Goal: Information Seeking & Learning: Learn about a topic

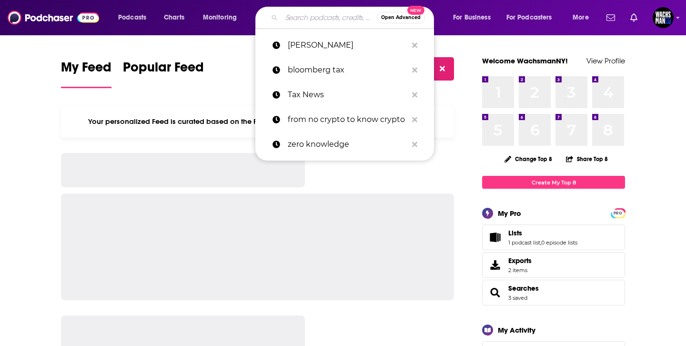
click at [309, 21] on input "Search podcasts, credits, & more..." at bounding box center [328, 17] width 95 height 15
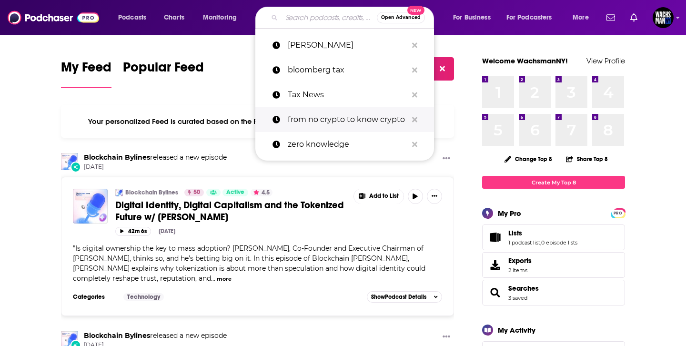
click at [303, 110] on p "from no crypto to know crypto" at bounding box center [348, 119] width 120 height 25
type input "from no crypto to know crypto"
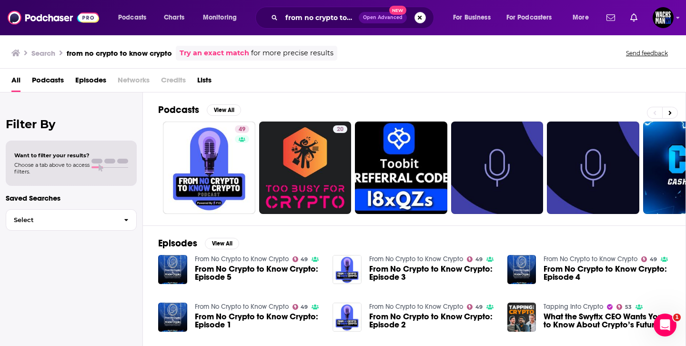
click at [423, 14] on button "Search podcasts, credits, & more..." at bounding box center [419, 17] width 11 height 11
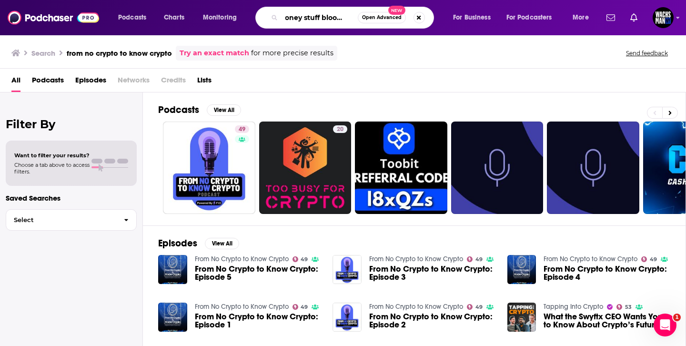
scroll to position [0, 15]
type input "money stuff bloomberg"
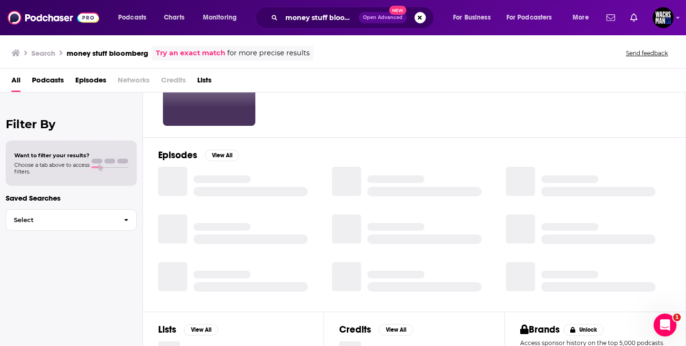
scroll to position [89, 0]
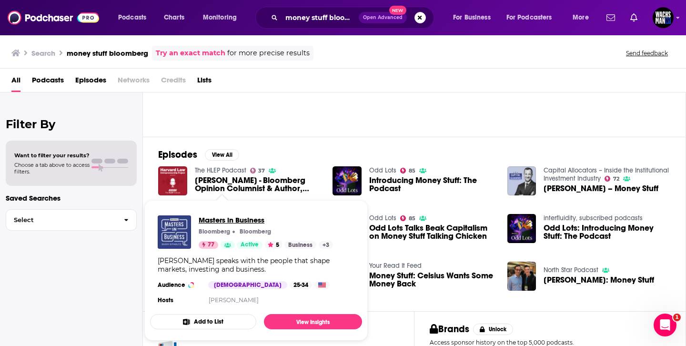
click at [225, 221] on span "Masters in Business" at bounding box center [266, 219] width 134 height 9
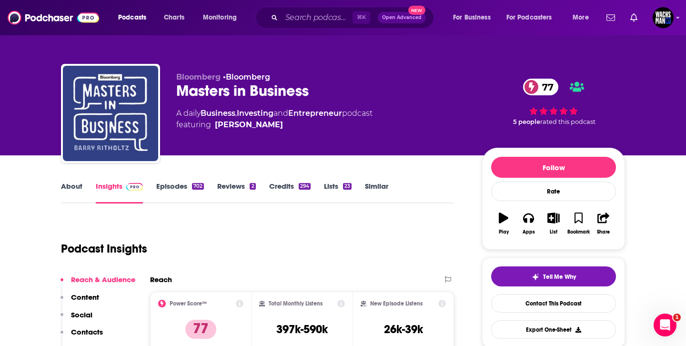
scroll to position [102, 0]
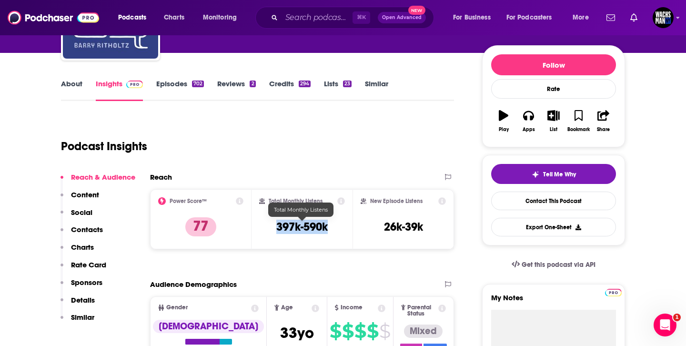
drag, startPoint x: 334, startPoint y: 229, endPoint x: 273, endPoint y: 226, distance: 61.0
click at [273, 226] on div "Total Monthly Listens 397k-590k" at bounding box center [302, 219] width 86 height 44
copy h3 "397k-590k"
click at [335, 16] on input "Search podcasts, credits, & more..." at bounding box center [316, 17] width 71 height 15
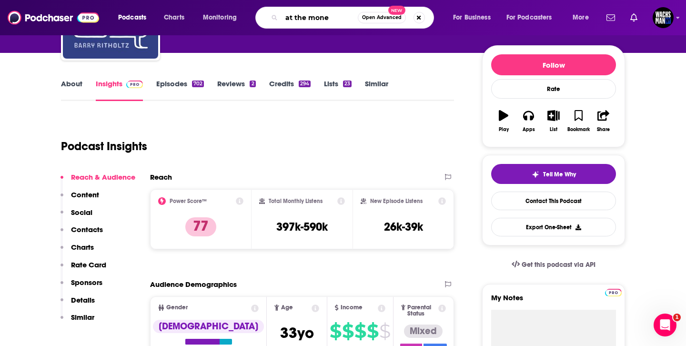
type input "at the money"
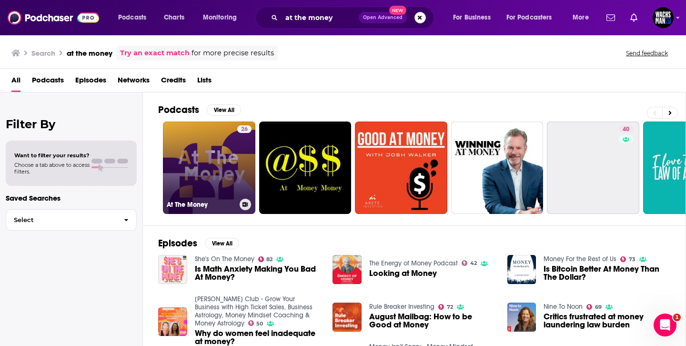
click at [199, 187] on link "26 At The Money" at bounding box center [209, 167] width 92 height 92
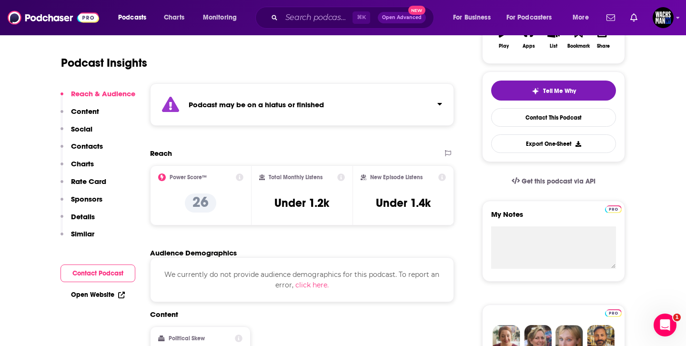
scroll to position [220, 0]
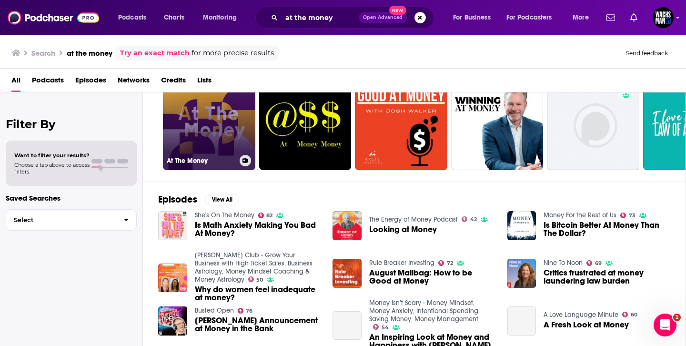
scroll to position [45, 0]
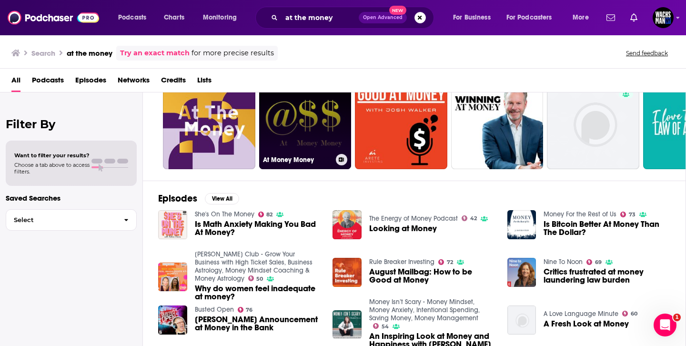
click at [296, 134] on link "At Money Money" at bounding box center [305, 123] width 92 height 92
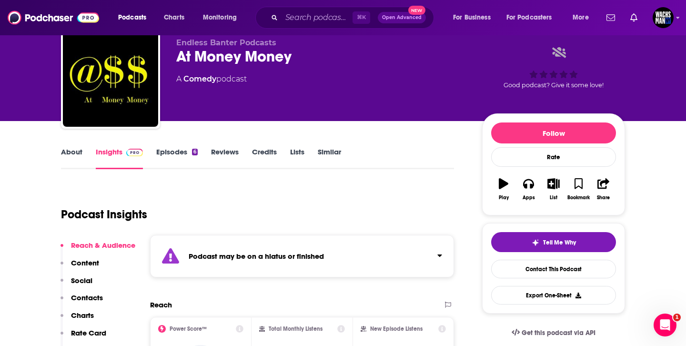
scroll to position [46, 0]
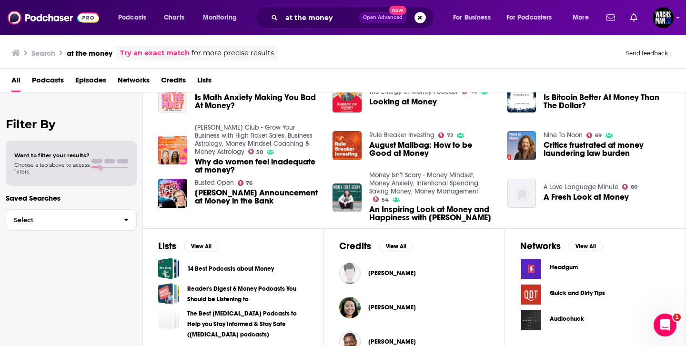
scroll to position [174, 0]
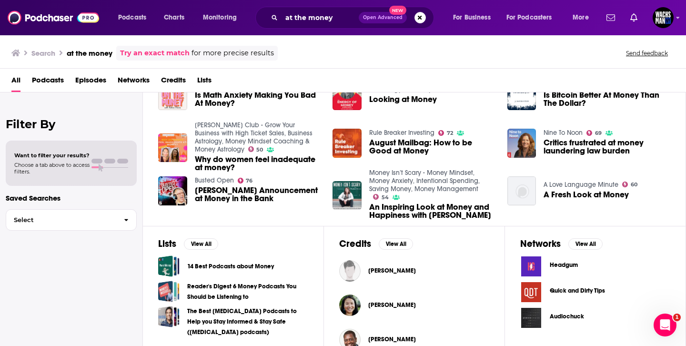
click at [81, 55] on h3 "at the money" at bounding box center [90, 53] width 46 height 9
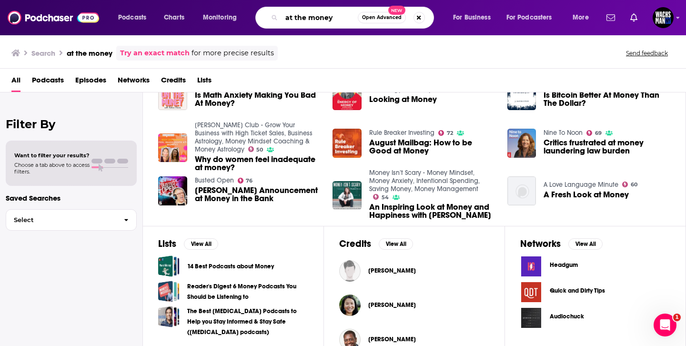
click at [332, 20] on input "at the money" at bounding box center [319, 17] width 76 height 15
drag, startPoint x: 332, startPoint y: 20, endPoint x: 272, endPoint y: 20, distance: 60.0
click at [272, 20] on div "at the money Open Advanced New" at bounding box center [344, 18] width 179 height 22
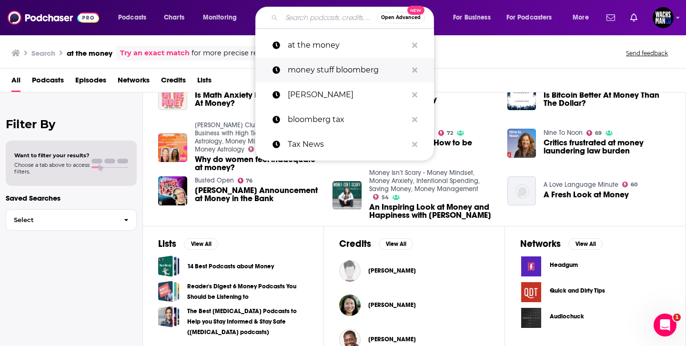
click at [327, 77] on p "money stuff bloomberg" at bounding box center [348, 70] width 120 height 25
type input "money stuff bloomberg"
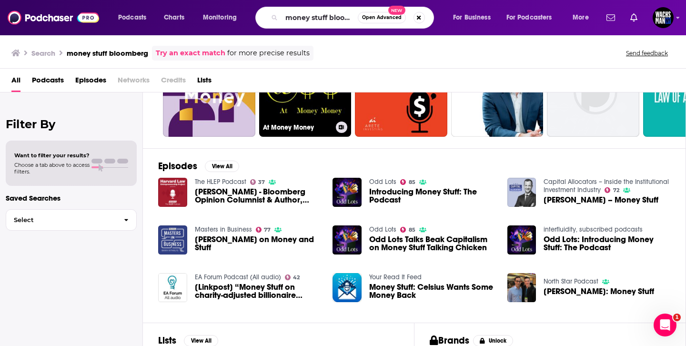
scroll to position [100, 0]
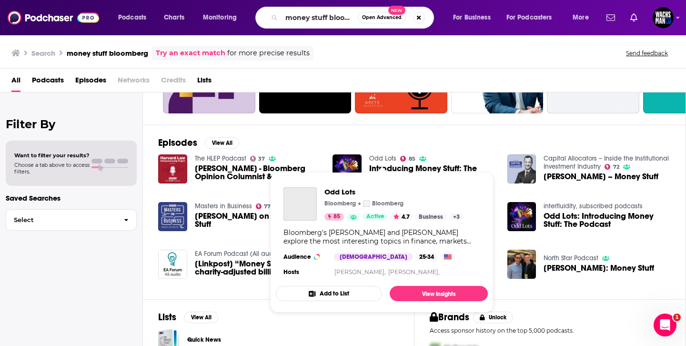
click at [384, 158] on link "Odd Lots" at bounding box center [382, 158] width 27 height 8
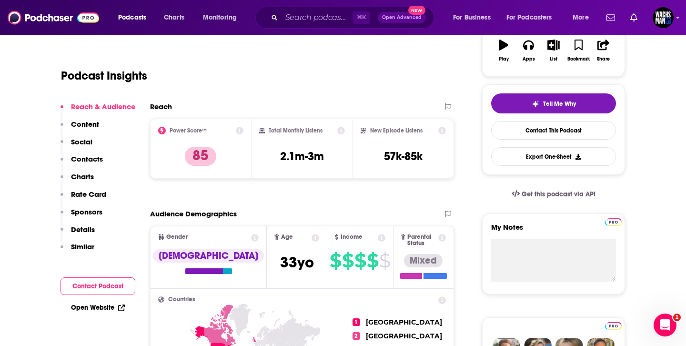
scroll to position [205, 0]
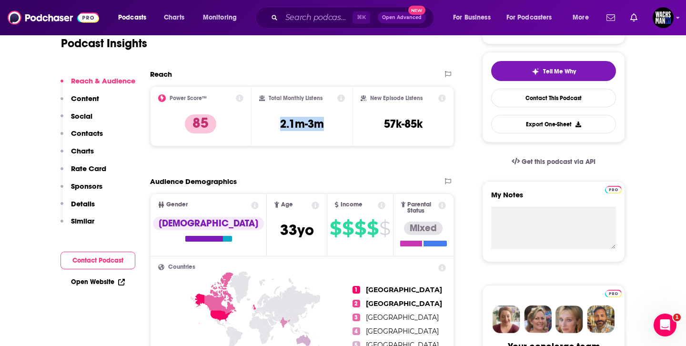
drag, startPoint x: 331, startPoint y: 131, endPoint x: 260, endPoint y: 123, distance: 71.8
click at [260, 123] on div "Total Monthly Listens 2.1m-3m" at bounding box center [302, 116] width 86 height 44
copy h3 "2.1m-3m"
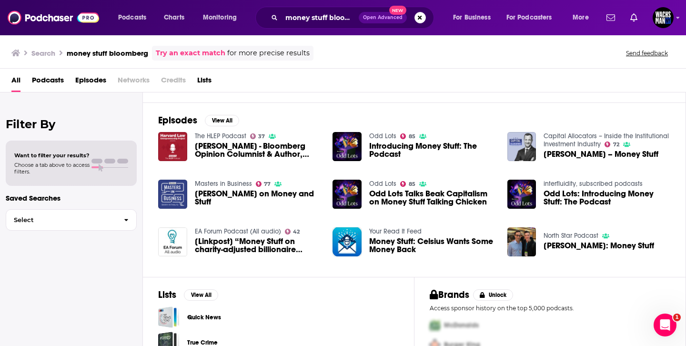
scroll to position [122, 0]
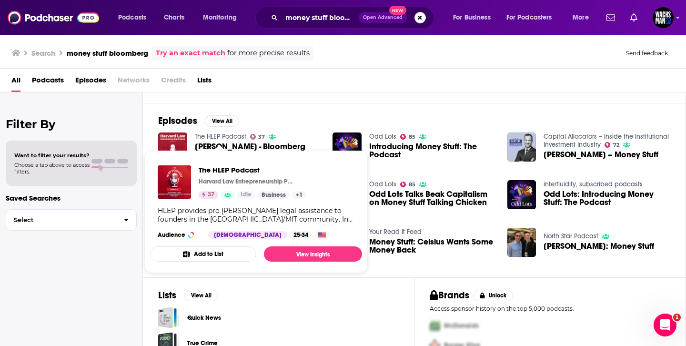
click at [230, 136] on link "The HLEP Podcast" at bounding box center [220, 136] width 51 height 8
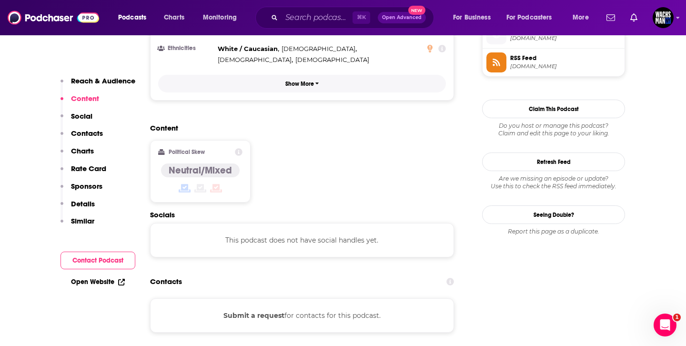
scroll to position [815, 0]
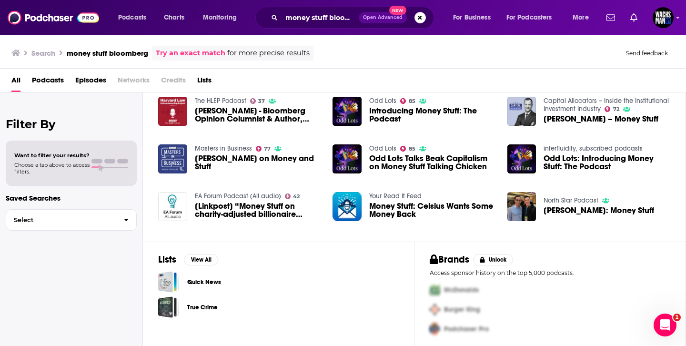
scroll to position [154, 0]
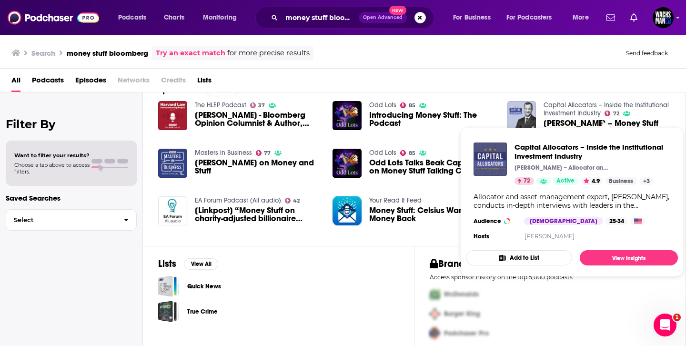
click at [589, 109] on link "Capital Allocators – Inside the Institutional Investment Industry" at bounding box center [605, 109] width 125 height 16
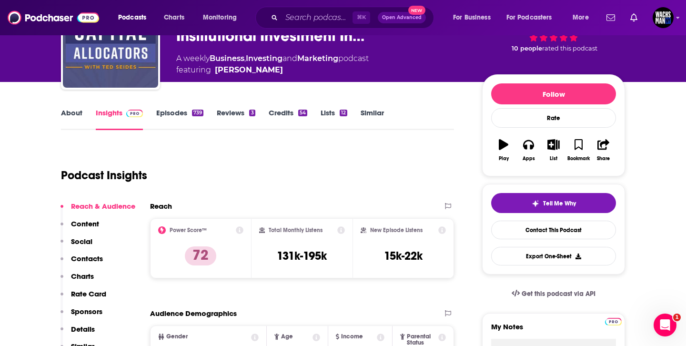
scroll to position [83, 0]
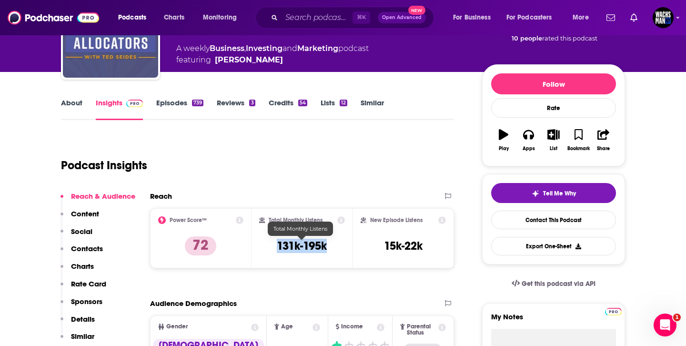
drag, startPoint x: 334, startPoint y: 246, endPoint x: 275, endPoint y: 244, distance: 58.6
click at [275, 244] on div "Total Monthly Listens 131k-195k" at bounding box center [302, 238] width 86 height 44
copy h3 "131k-195k"
click at [15, 0] on div "Podcasts Charts Monitoring ⌘ K Open Advanced New For Business For Podcasters Mo…" at bounding box center [343, 17] width 686 height 35
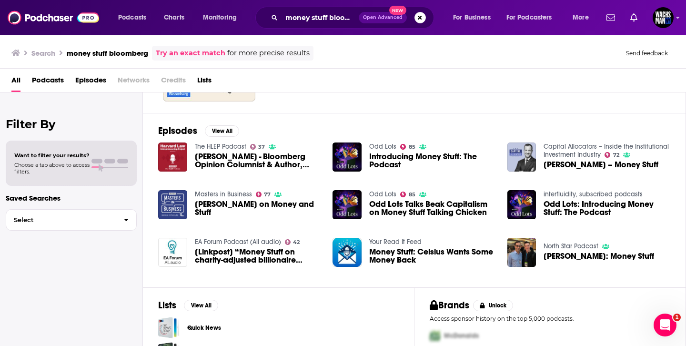
scroll to position [111, 0]
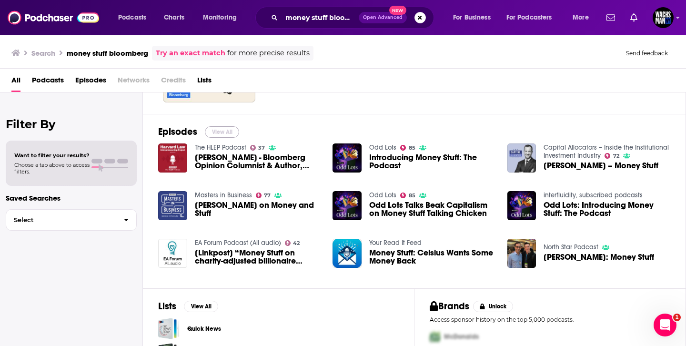
click at [215, 127] on button "View All" at bounding box center [222, 131] width 34 height 11
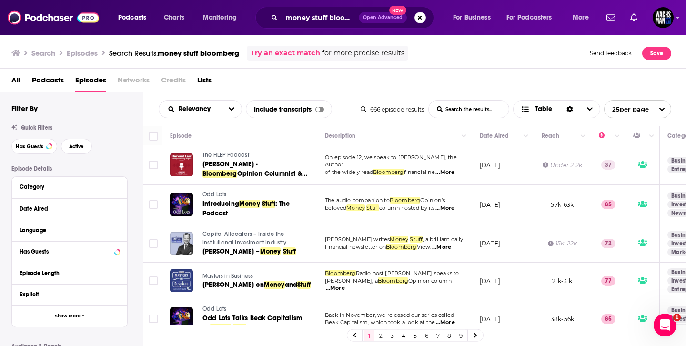
click at [380, 336] on link "2" at bounding box center [381, 335] width 10 height 11
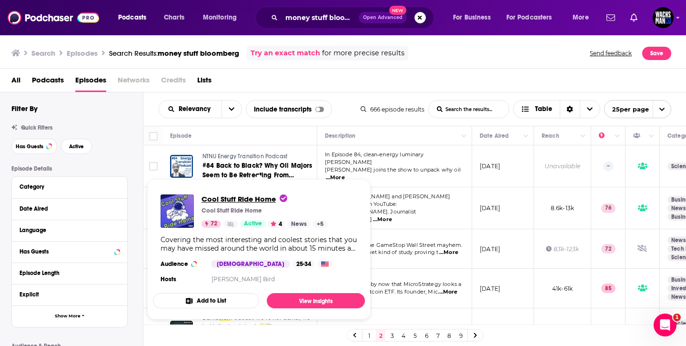
click at [248, 197] on span "Cool Stuff Ride Home" at bounding box center [244, 198] width 86 height 9
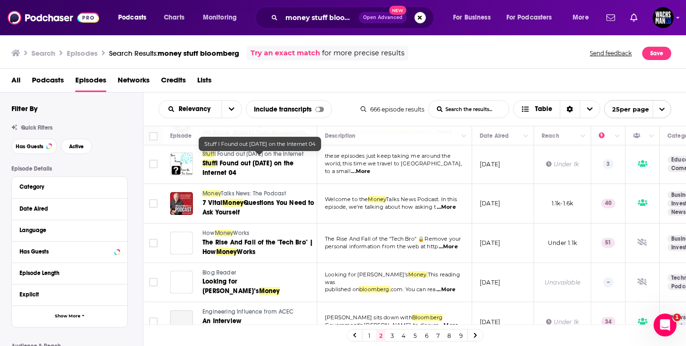
scroll to position [250, 0]
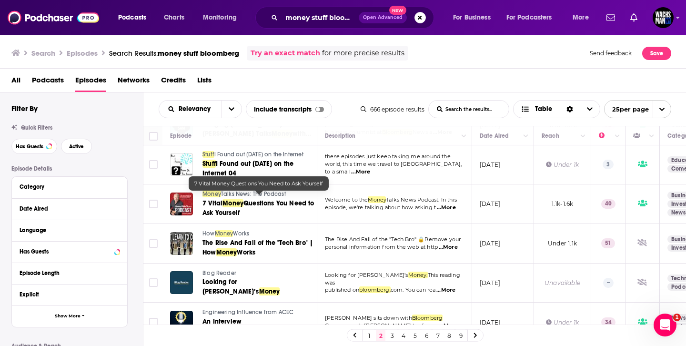
click at [248, 230] on span "Works" at bounding box center [241, 233] width 16 height 7
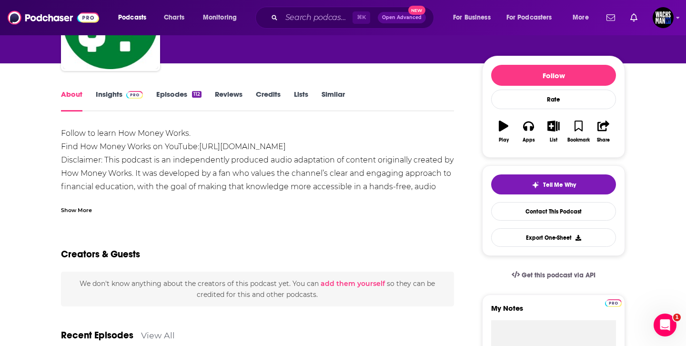
scroll to position [288, 0]
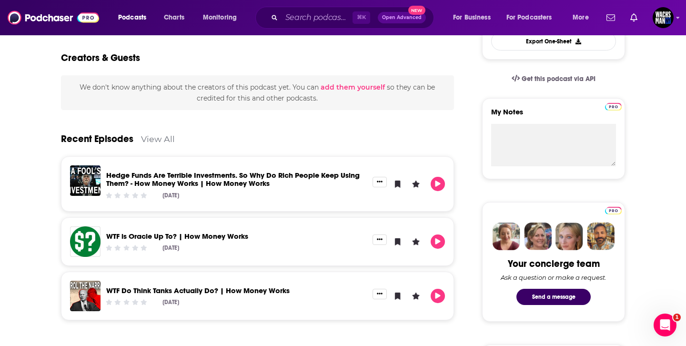
click at [218, 290] on link "WTF Do Think Tanks Actually Do? | How Money Works" at bounding box center [197, 290] width 183 height 9
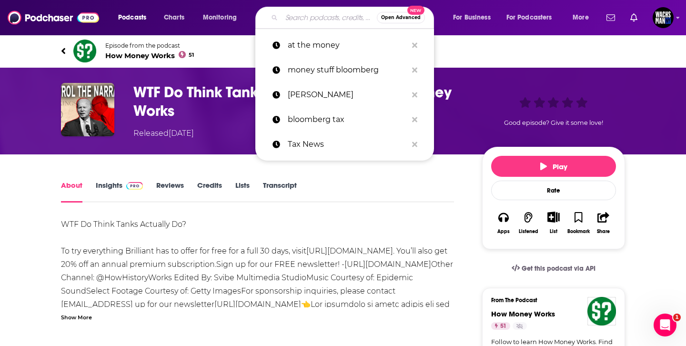
click at [312, 15] on input "Search podcasts, credits, & more..." at bounding box center [328, 17] width 95 height 15
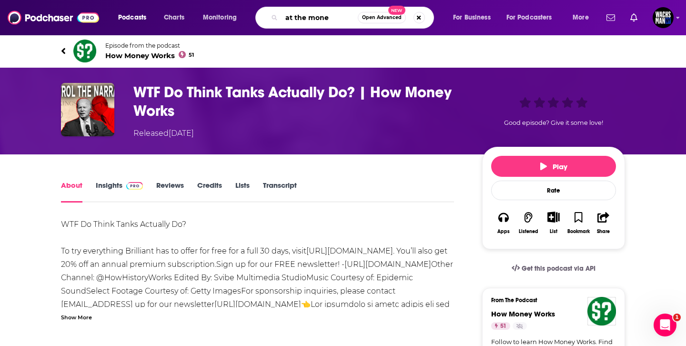
type input "at the money"
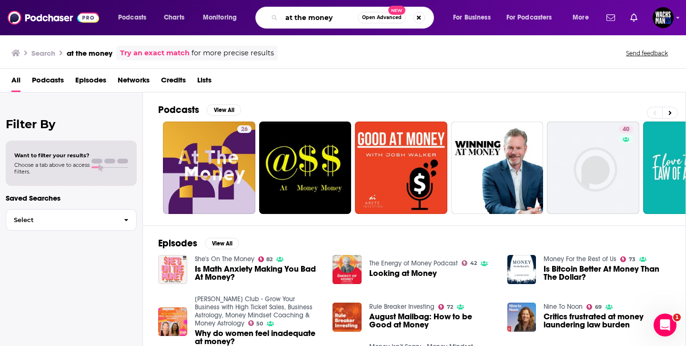
click at [344, 18] on input "at the money" at bounding box center [319, 17] width 76 height 15
type input "a"
type input "bloomberg"
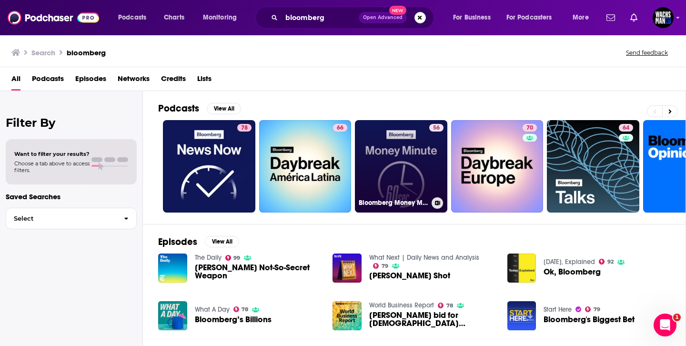
scroll to position [139, 0]
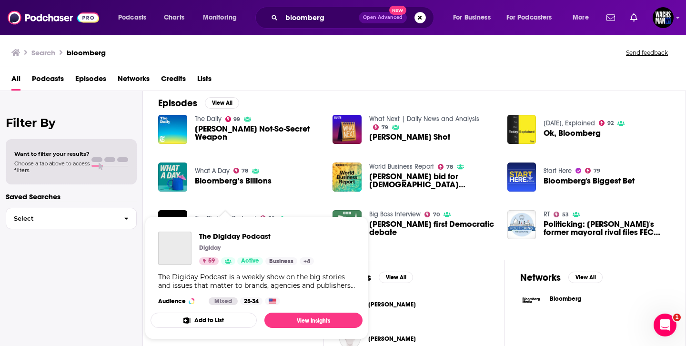
click at [228, 220] on span "The Digiday Podcast Digiday 59 Active Business + 4 The Digiday Podcast is a wee…" at bounding box center [256, 277] width 212 height 123
click at [229, 233] on span "The Digiday Podcast" at bounding box center [256, 235] width 115 height 9
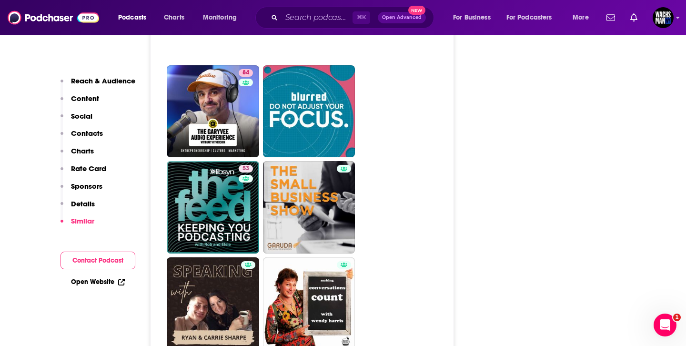
scroll to position [4342, 0]
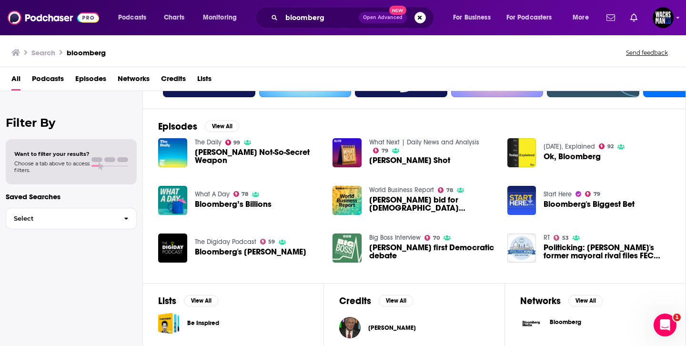
scroll to position [114, 0]
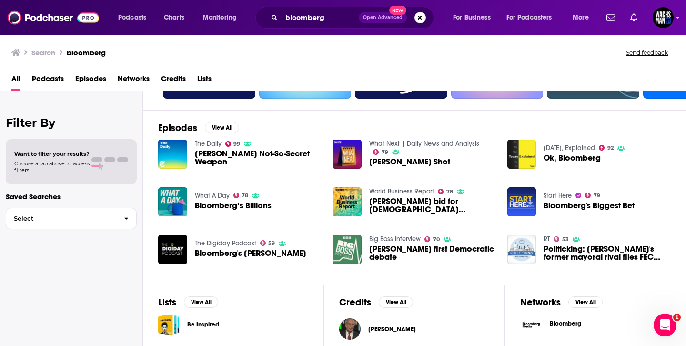
click at [387, 235] on div "Podcasts Charts Monitoring bloomberg Open Advanced New For Business For Podcast…" at bounding box center [343, 173] width 686 height 346
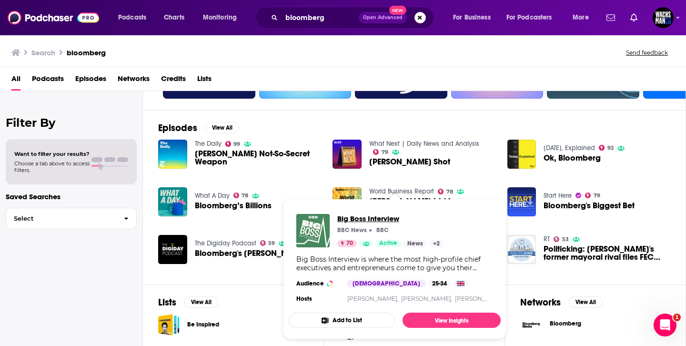
click at [359, 218] on span "Big Boss Interview" at bounding box center [390, 218] width 106 height 9
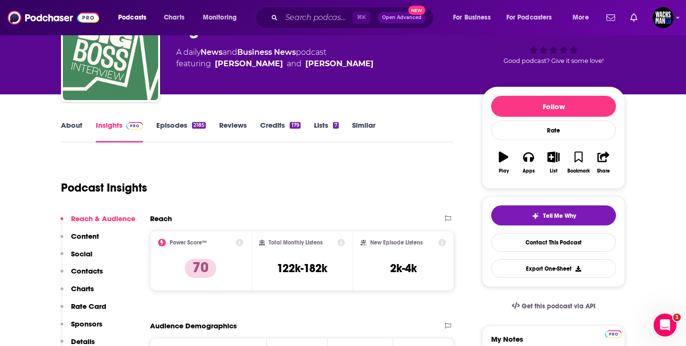
scroll to position [68, 0]
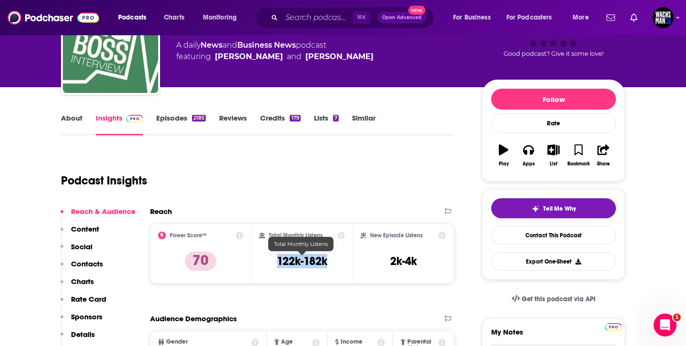
drag, startPoint x: 334, startPoint y: 262, endPoint x: 273, endPoint y: 262, distance: 61.0
click at [273, 262] on div "Total Monthly Listens 122k-182k" at bounding box center [302, 253] width 86 height 44
copy h3 "122k-182k"
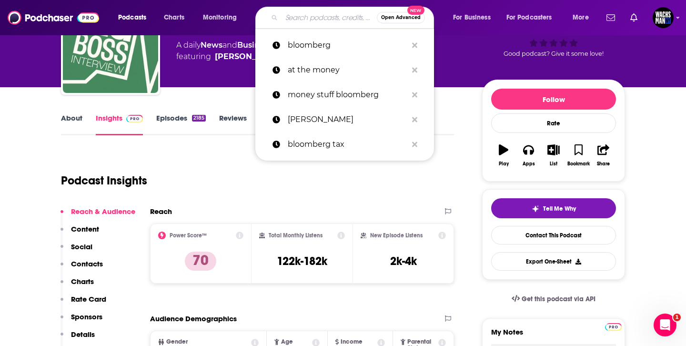
click at [340, 11] on input "Search podcasts, credits, & more..." at bounding box center [328, 17] width 95 height 15
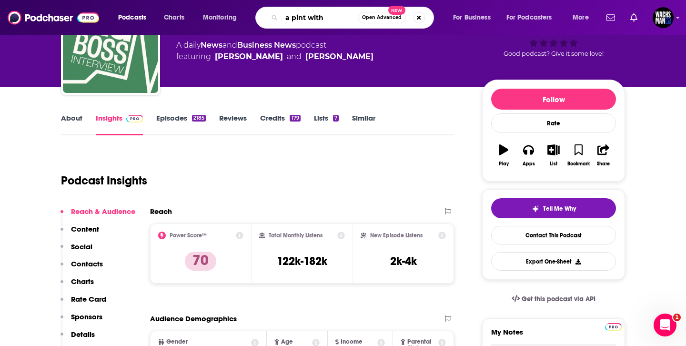
type input "a pint with"
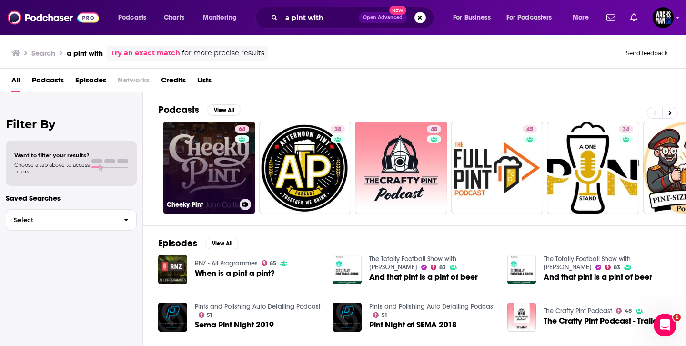
click at [241, 182] on div "64" at bounding box center [243, 161] width 17 height 73
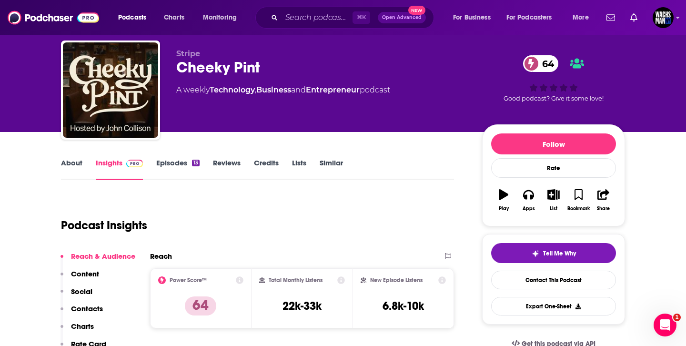
scroll to position [24, 0]
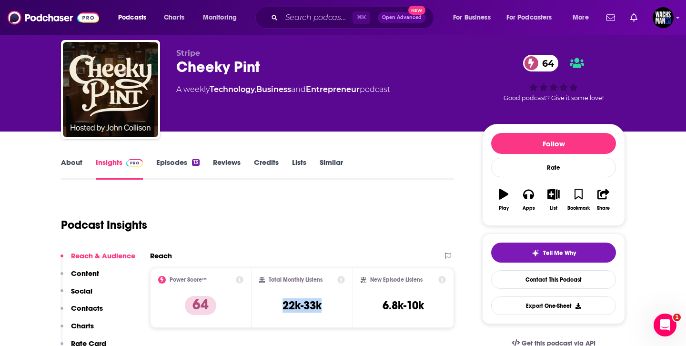
drag, startPoint x: 327, startPoint y: 312, endPoint x: 272, endPoint y: 310, distance: 55.3
click at [272, 310] on div "Total Monthly Listens 22k-33k" at bounding box center [302, 298] width 86 height 44
copy h3 "22k-33k"
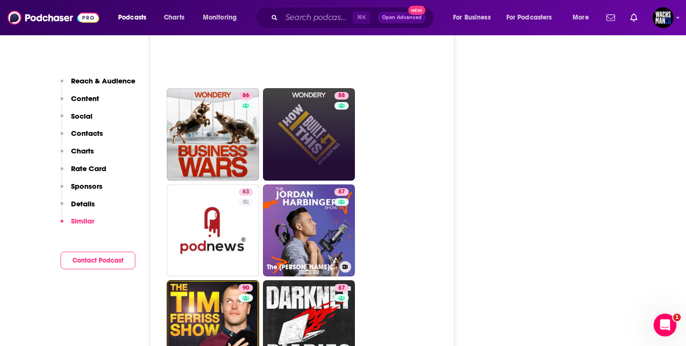
scroll to position [1763, 0]
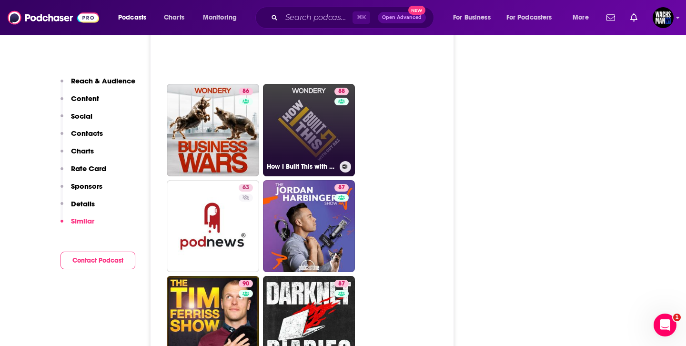
click at [311, 120] on link "88 How I Built This with [PERSON_NAME]" at bounding box center [309, 130] width 92 height 92
type input "[URL][DOMAIN_NAME]"
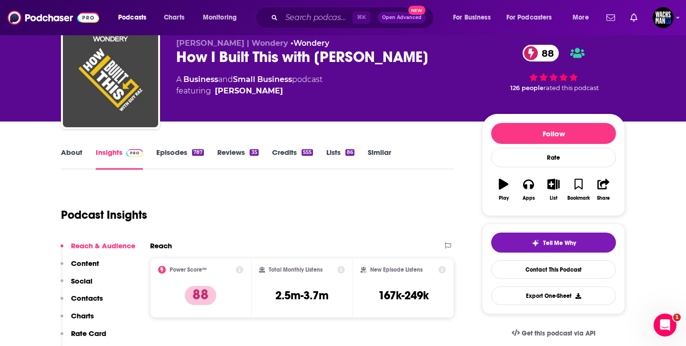
scroll to position [83, 0]
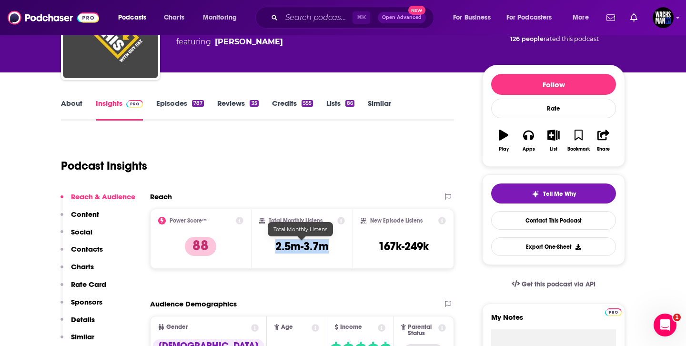
drag, startPoint x: 329, startPoint y: 249, endPoint x: 274, endPoint y: 249, distance: 54.3
click at [274, 249] on div "Total Monthly Listens 2.5m-3.7m" at bounding box center [302, 239] width 86 height 44
copy h3 "2.5m-3.7m"
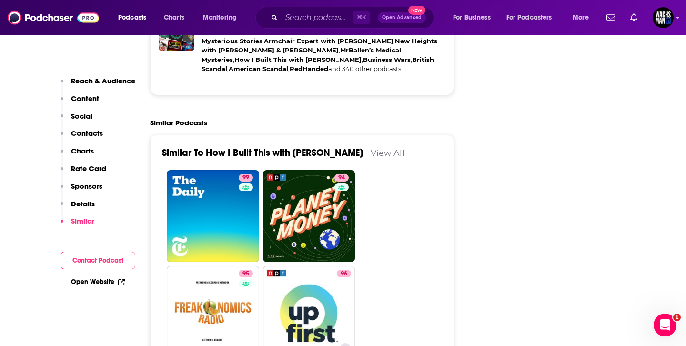
scroll to position [2299, 0]
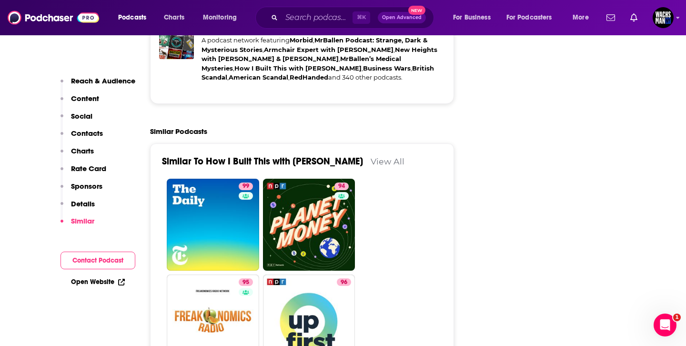
click at [370, 156] on link "View All" at bounding box center [387, 161] width 34 height 10
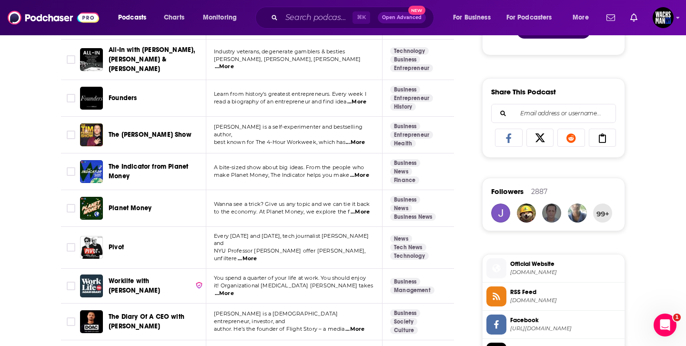
scroll to position [581, 0]
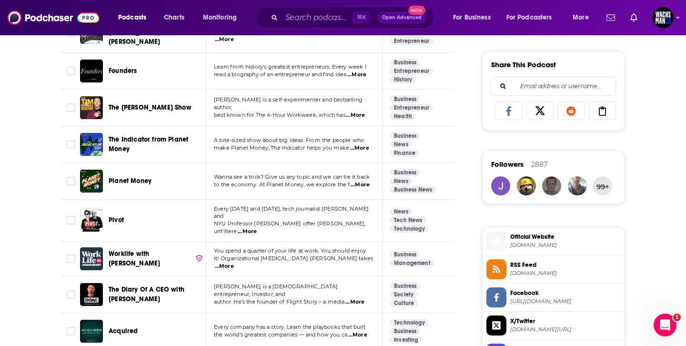
click at [257, 228] on span "...More" at bounding box center [247, 232] width 19 height 8
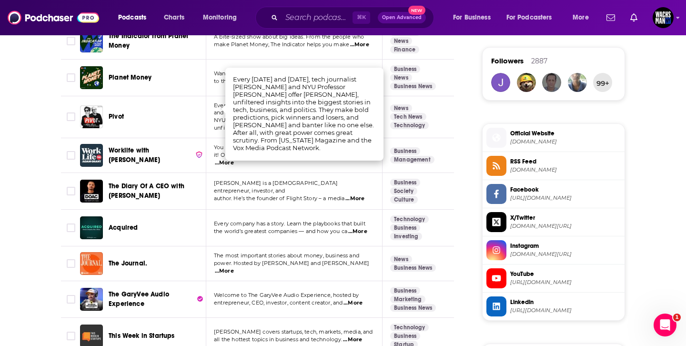
scroll to position [685, 0]
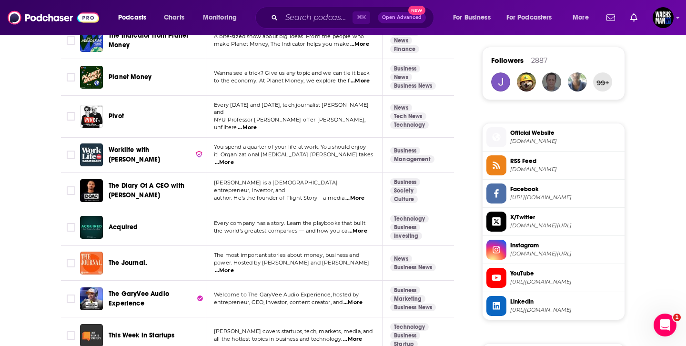
click at [234, 267] on span "...More" at bounding box center [224, 271] width 19 height 8
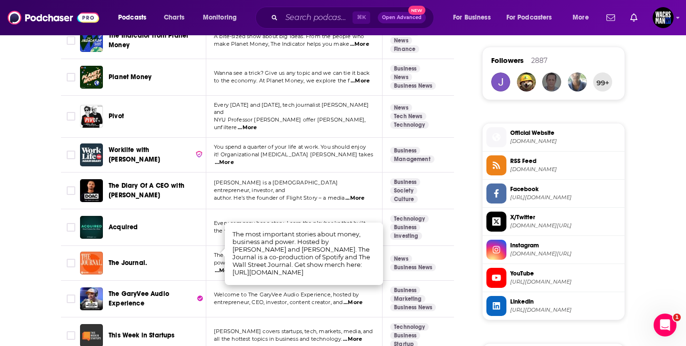
click at [142, 259] on span "The Journal." at bounding box center [128, 263] width 39 height 8
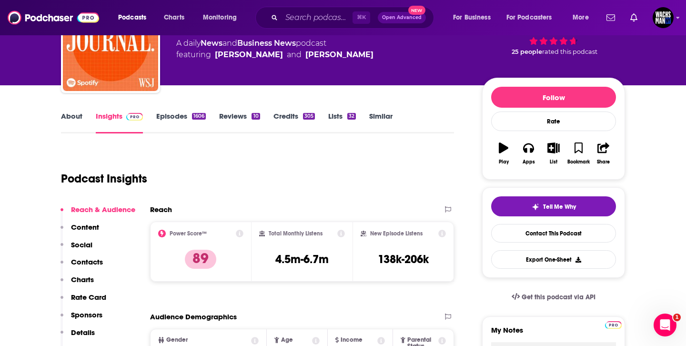
scroll to position [79, 0]
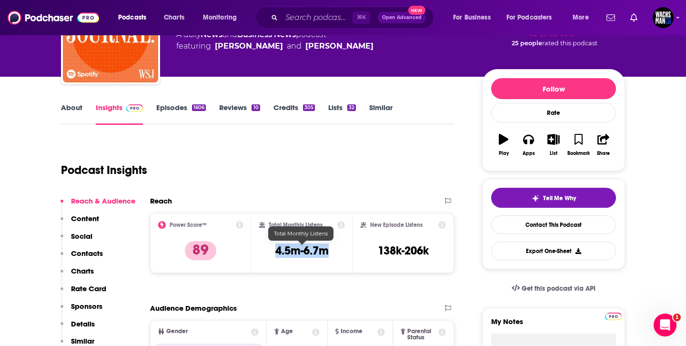
drag, startPoint x: 335, startPoint y: 257, endPoint x: 259, endPoint y: 248, distance: 76.3
click at [259, 248] on div "Total Monthly Listens 4.5m-6.7m" at bounding box center [302, 243] width 86 height 44
copy h3 "4.5m-6.7m"
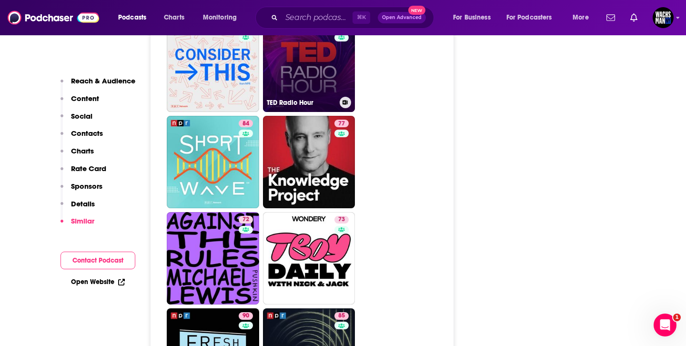
scroll to position [3264, 0]
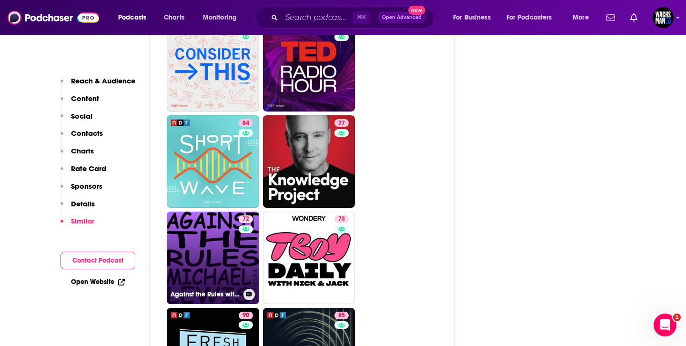
click at [229, 211] on link "72 Against the Rules with [PERSON_NAME]" at bounding box center [213, 257] width 92 height 92
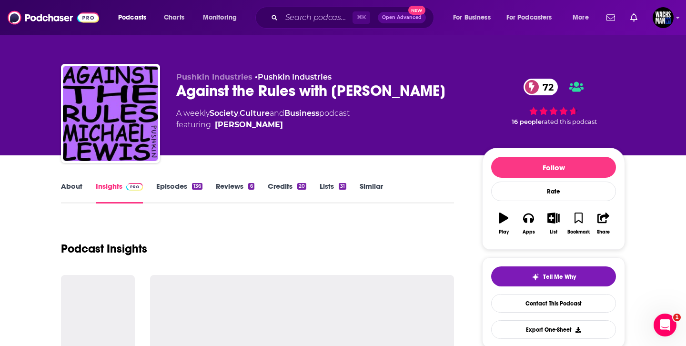
scroll to position [113, 0]
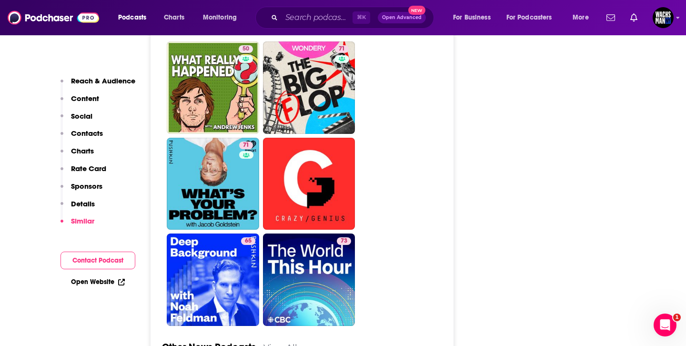
scroll to position [3483, 0]
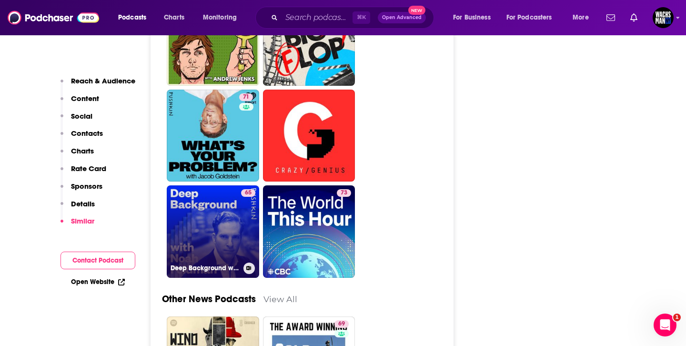
click at [219, 188] on link "65 Deep Background with [PERSON_NAME]" at bounding box center [213, 231] width 92 height 92
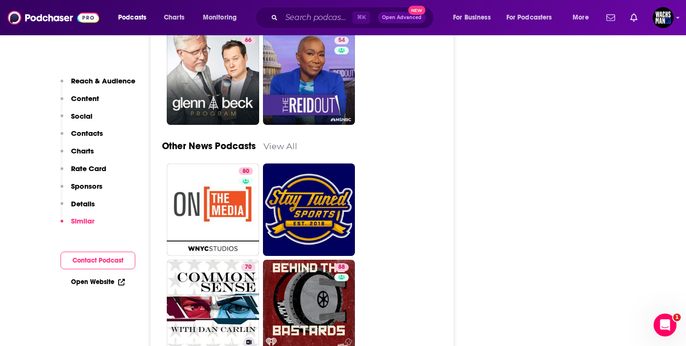
scroll to position [3479, 0]
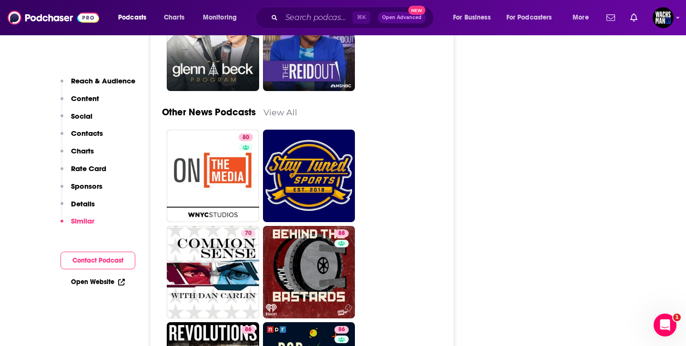
type input "[URL][DOMAIN_NAME]"
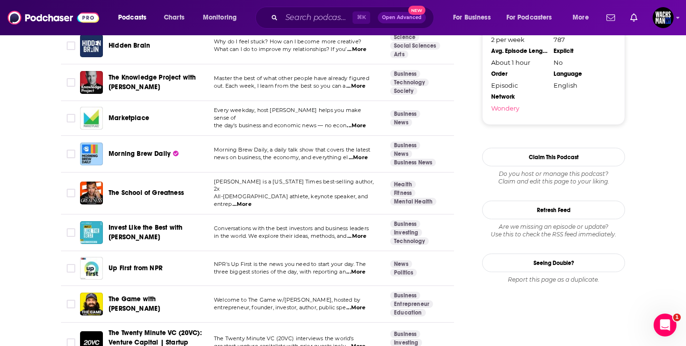
scroll to position [1091, 0]
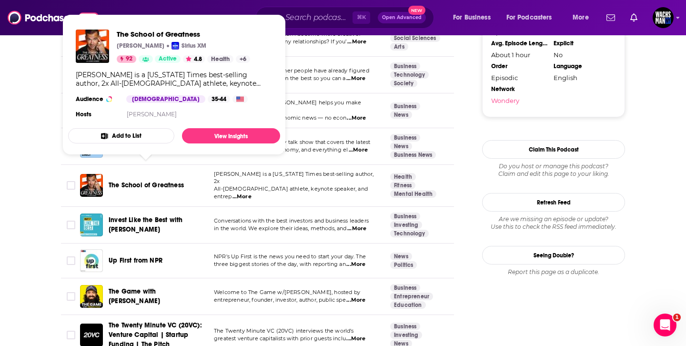
click at [121, 181] on span "The School of Greatness" at bounding box center [146, 185] width 75 height 8
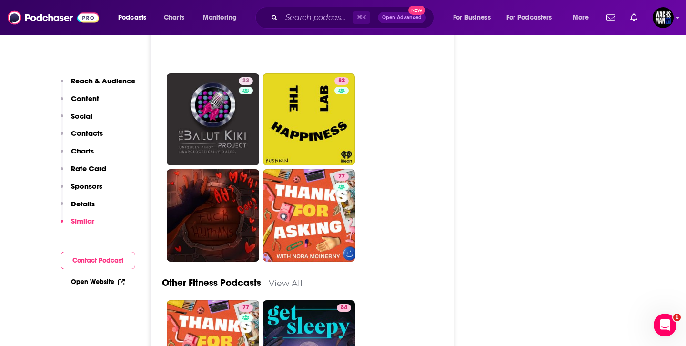
scroll to position [4367, 0]
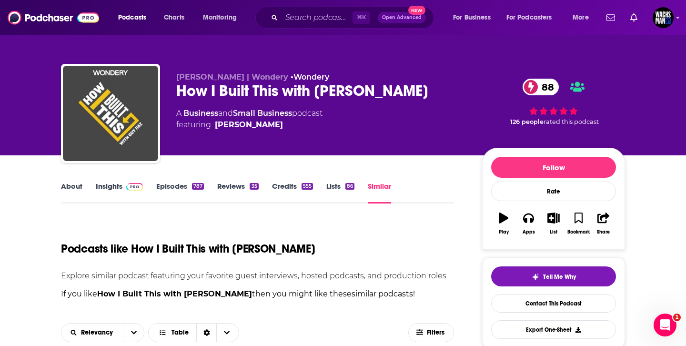
scroll to position [405, 0]
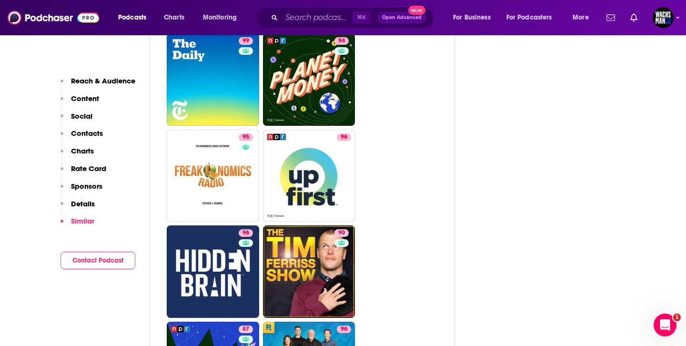
scroll to position [1445, 0]
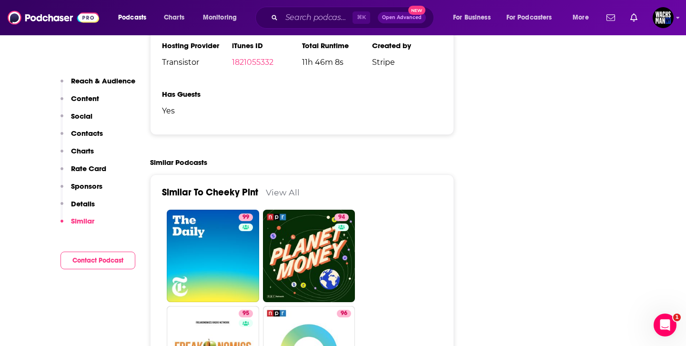
click at [289, 197] on link "View All" at bounding box center [283, 192] width 34 height 10
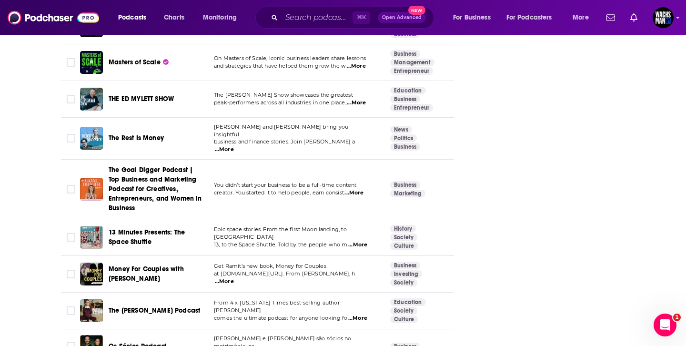
scroll to position [3021, 0]
